Goal: Transaction & Acquisition: Purchase product/service

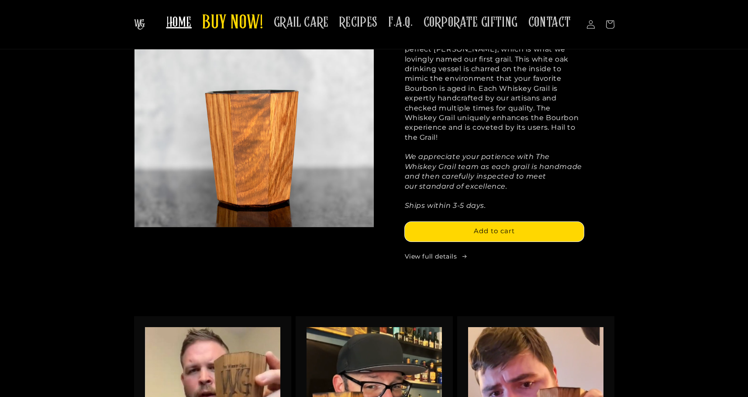
scroll to position [685, 0]
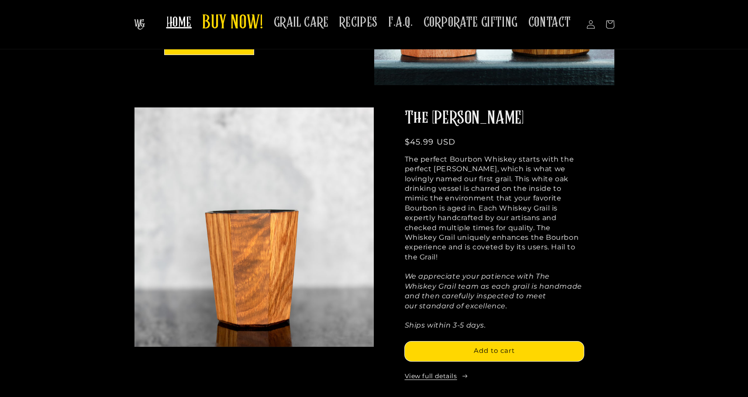
click at [439, 372] on link "View full details" at bounding box center [494, 376] width 179 height 9
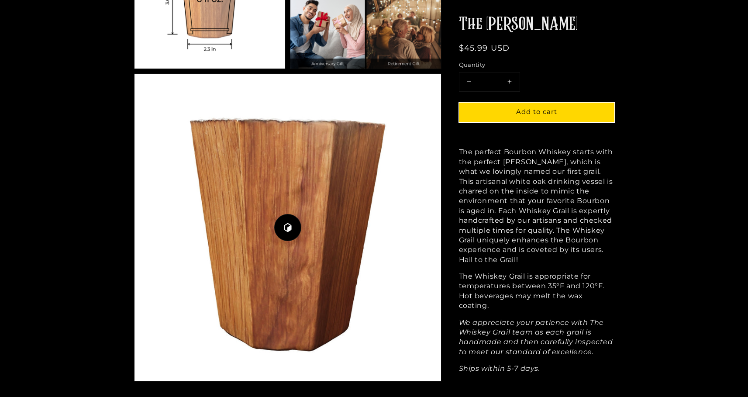
scroll to position [1020, 0]
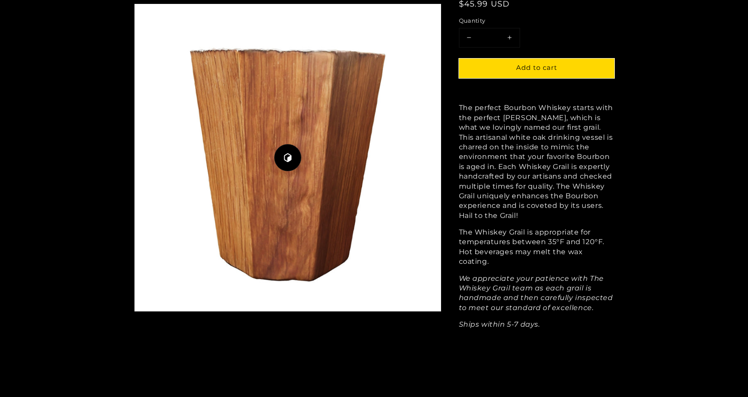
drag, startPoint x: 286, startPoint y: 156, endPoint x: 269, endPoint y: 237, distance: 83.1
click at [269, 237] on button "Play 3D Viewer" at bounding box center [288, 158] width 307 height 308
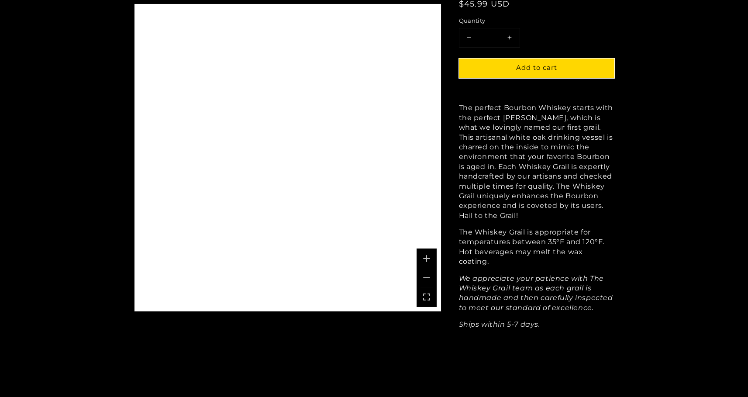
drag, startPoint x: 341, startPoint y: 198, endPoint x: 287, endPoint y: 211, distance: 55.3
click at [287, 211] on div "A 3D rendering of the Whiskey Grail Mash Bill.. Use mouse, touch or arrow keys …" at bounding box center [288, 158] width 307 height 308
drag, startPoint x: 339, startPoint y: 143, endPoint x: 332, endPoint y: 323, distance: 180.1
drag, startPoint x: 312, startPoint y: 175, endPoint x: 360, endPoint y: 266, distance: 102.8
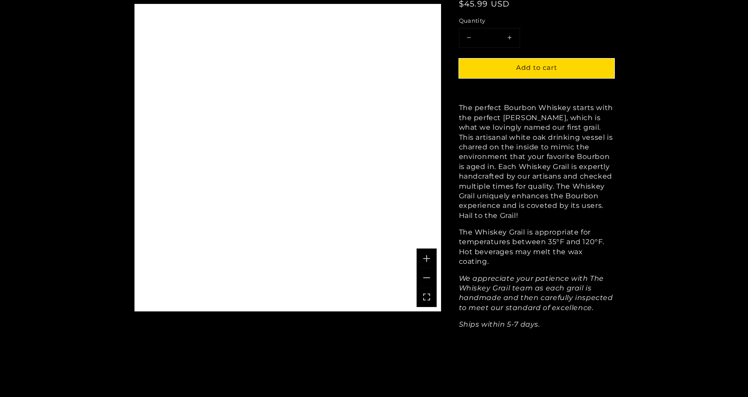
click at [357, 267] on div "A 3D rendering of the Whiskey Grail Mash Bill.. Use mouse, touch or arrow keys …" at bounding box center [288, 158] width 307 height 308
